Goal: Navigation & Orientation: Find specific page/section

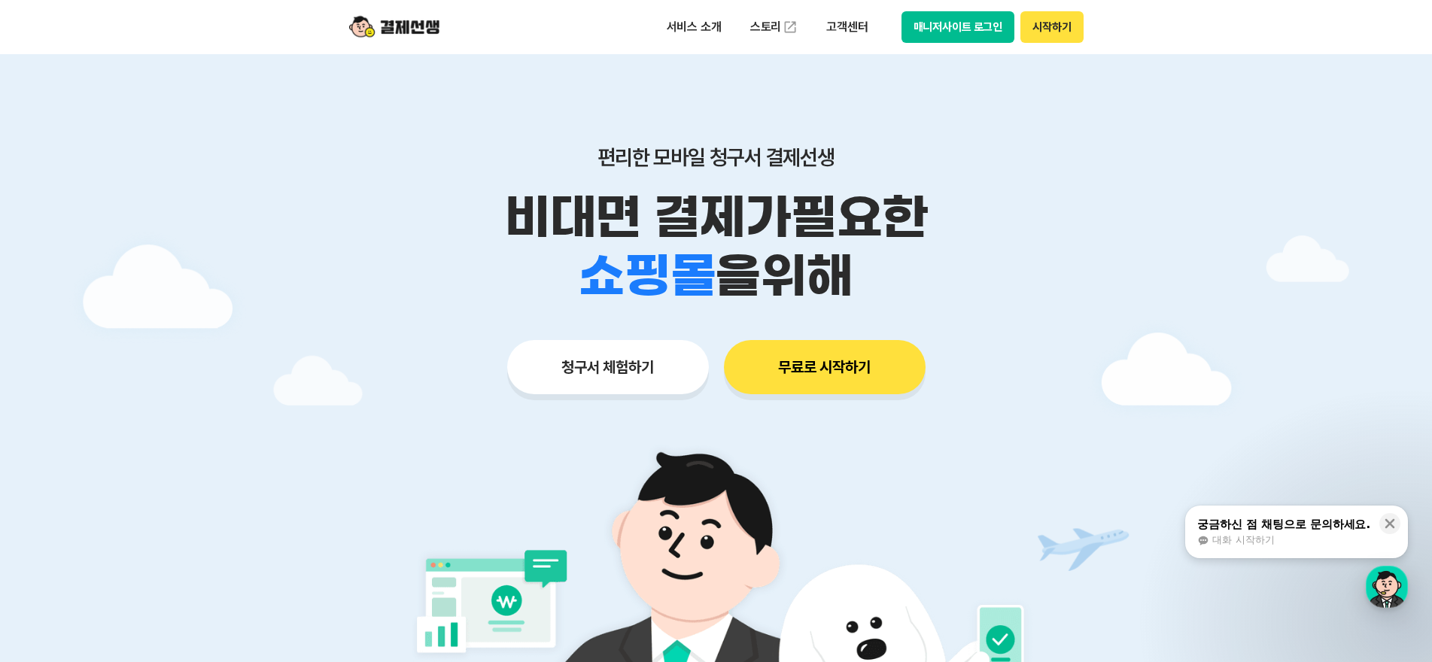
click at [943, 43] on div "서비스 소개 스토리 고객센터 매니저사이트 로그인 시작하기" at bounding box center [716, 27] width 771 height 54
click at [958, 19] on button "매니저사이트 로그인" at bounding box center [958, 27] width 114 height 32
click at [1386, 522] on icon at bounding box center [1389, 523] width 15 height 15
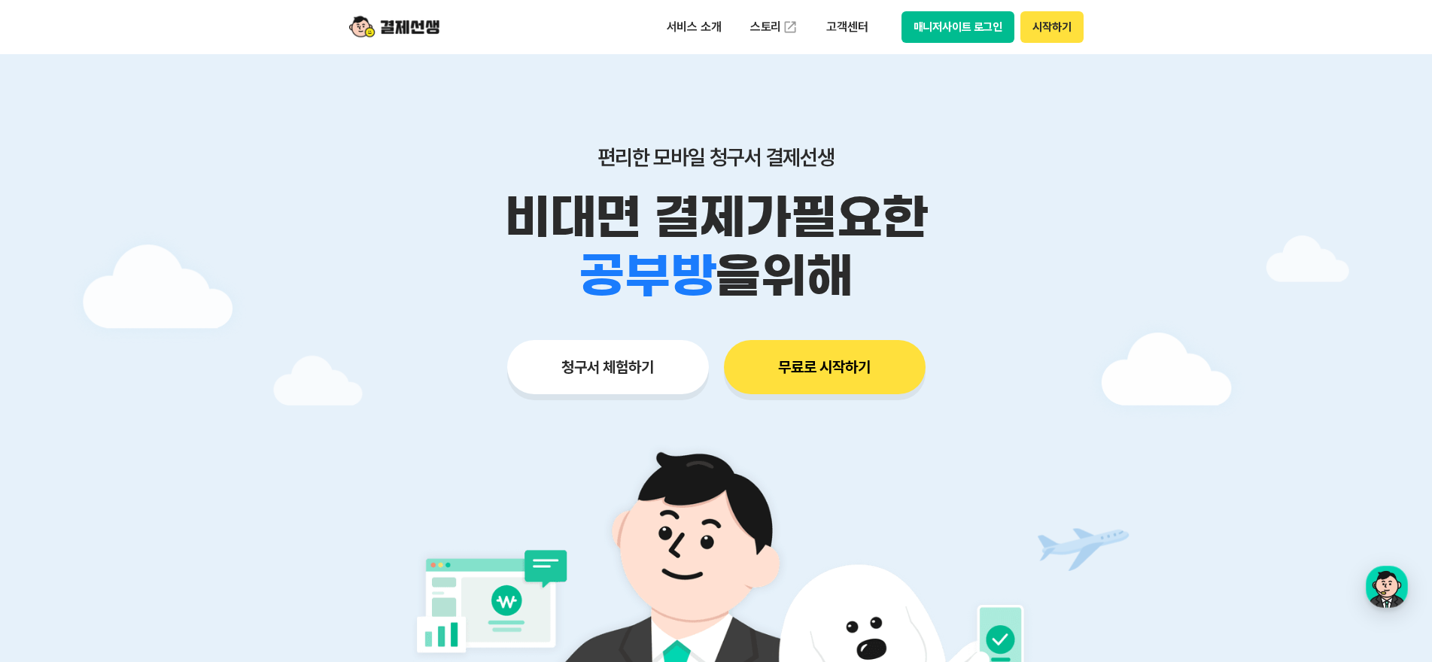
click at [763, 331] on div "편리한 모바일 청구서 결제선생 비대면 결제가 필요한 학원 공부방 호텔 쇼핑몰 병원 배달 보험사 항공사 골프장 을 위해 청구서 체험하기 무료로 …" at bounding box center [716, 240] width 771 height 372
